Goal: Transaction & Acquisition: Purchase product/service

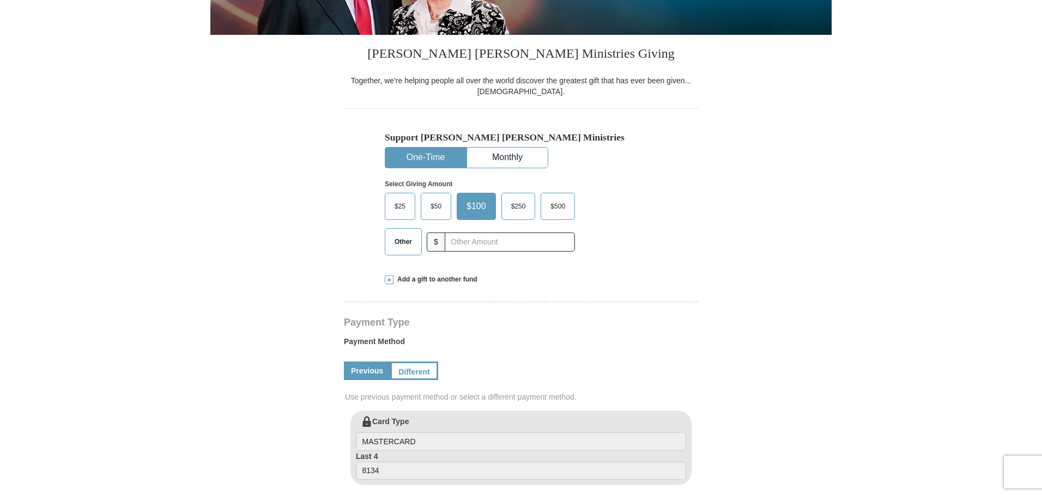
click at [399, 243] on span "Other" at bounding box center [403, 242] width 28 height 16
click at [0, 0] on input "Other" at bounding box center [0, 0] width 0 height 0
click at [423, 278] on span "Add a gift to another fund" at bounding box center [435, 279] width 84 height 9
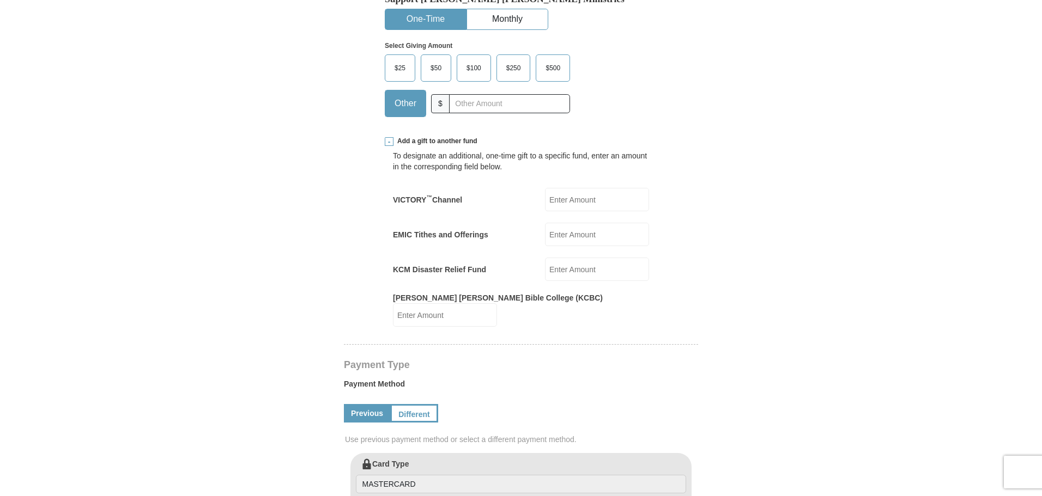
scroll to position [381, 0]
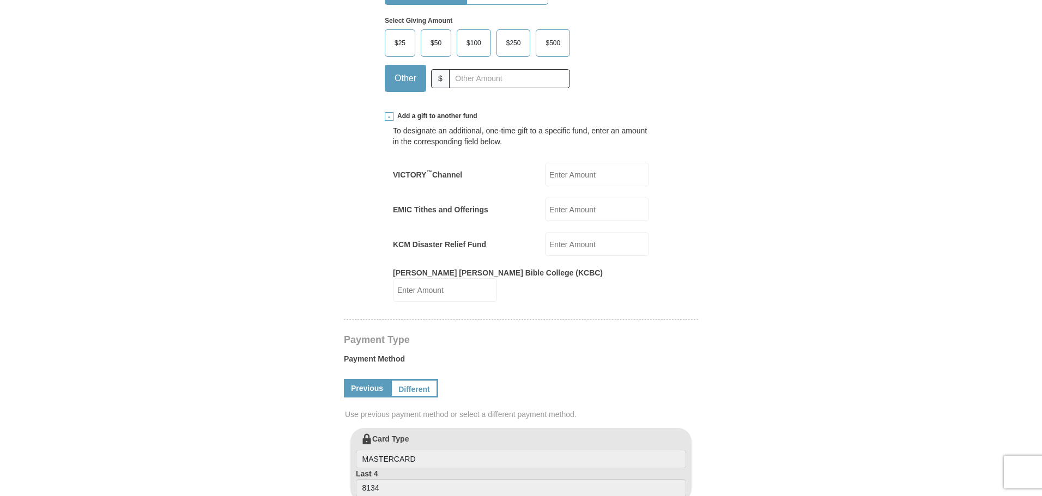
click at [562, 245] on input "KCM Disaster Relief Fund" at bounding box center [597, 244] width 104 height 23
type input "80"
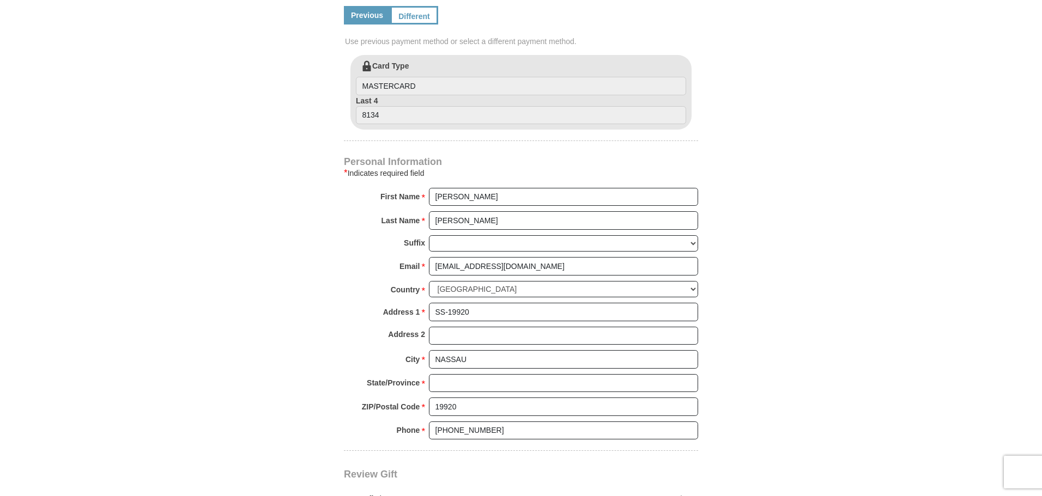
scroll to position [926, 0]
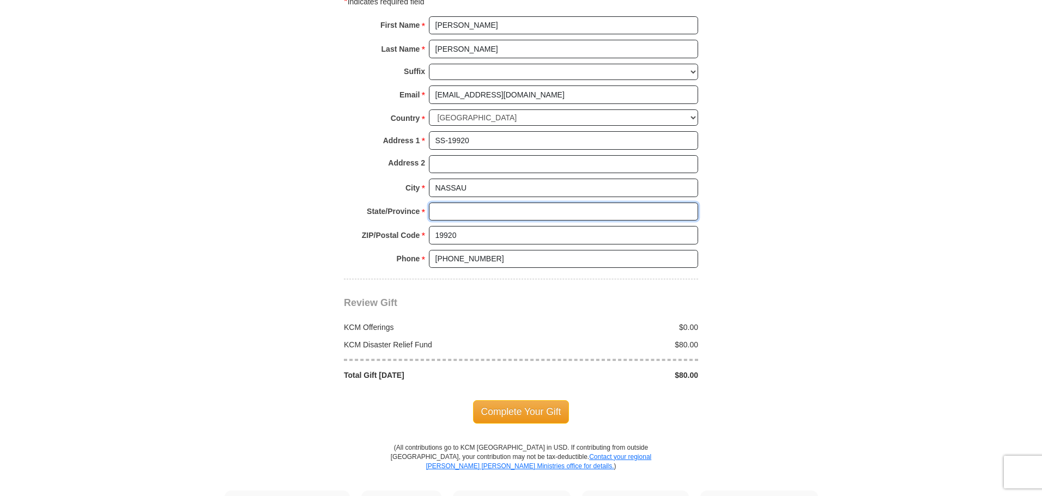
click at [451, 203] on input "State/Province *" at bounding box center [563, 212] width 269 height 19
type input "NP"
click at [504, 400] on span "Complete Your Gift" at bounding box center [521, 411] width 96 height 23
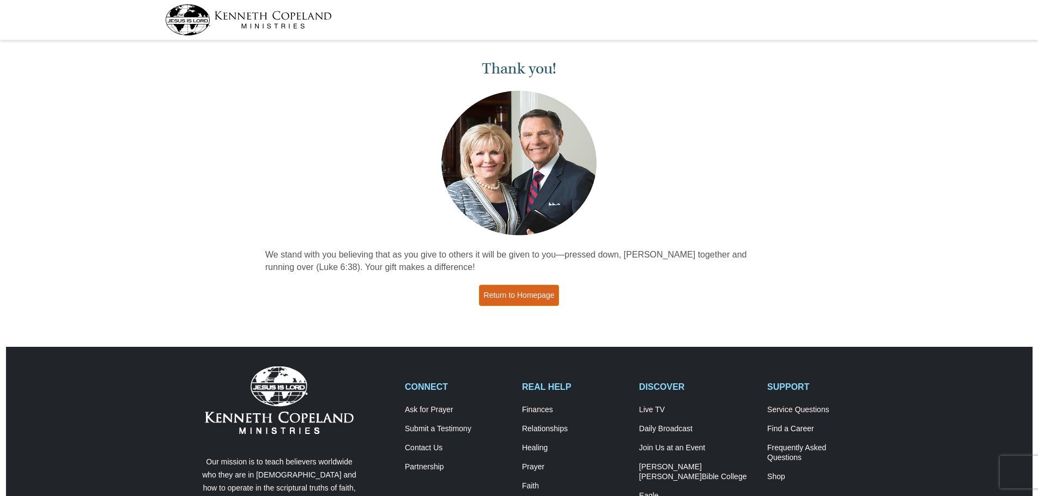
click at [496, 293] on link "Return to Homepage" at bounding box center [519, 295] width 81 height 21
